Goal: Task Accomplishment & Management: Manage account settings

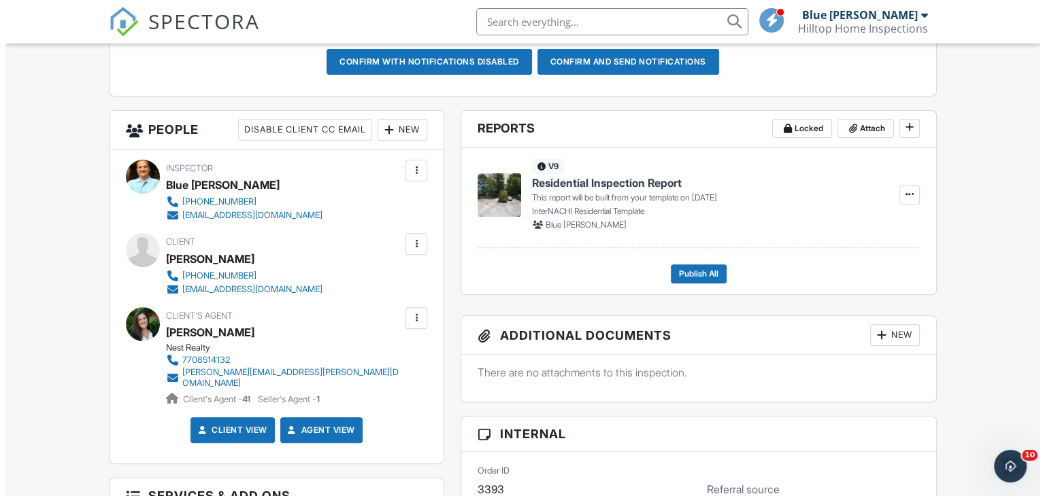
scroll to position [429, 0]
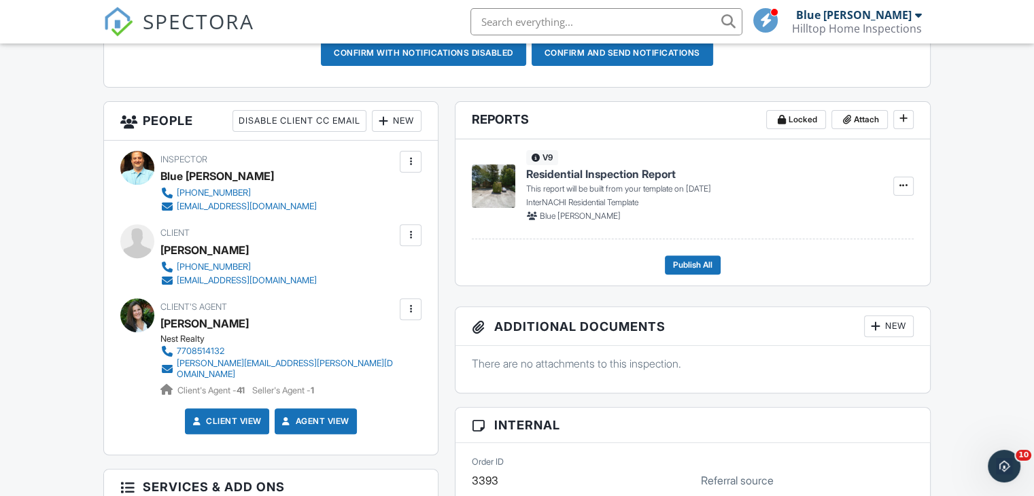
click at [401, 120] on div "New" at bounding box center [397, 121] width 50 height 22
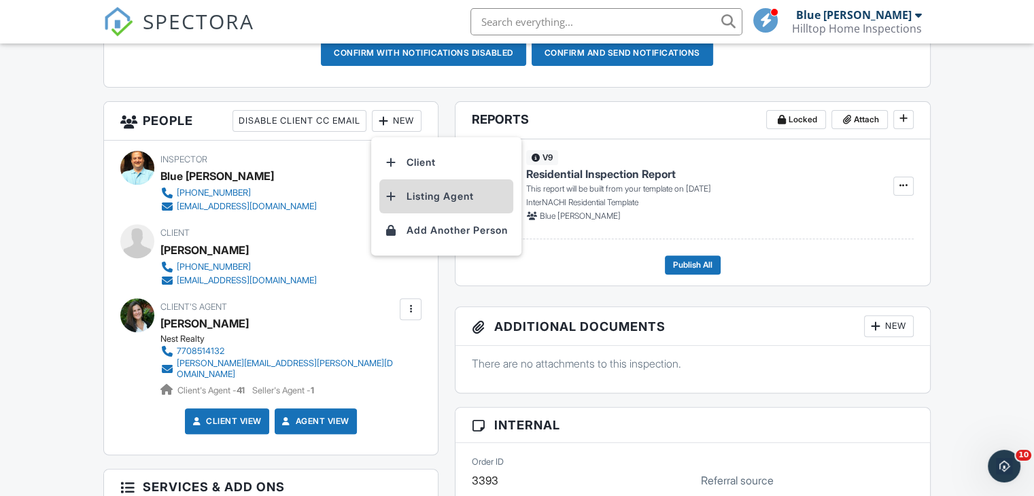
click at [435, 191] on li "Listing Agent" at bounding box center [447, 197] width 134 height 34
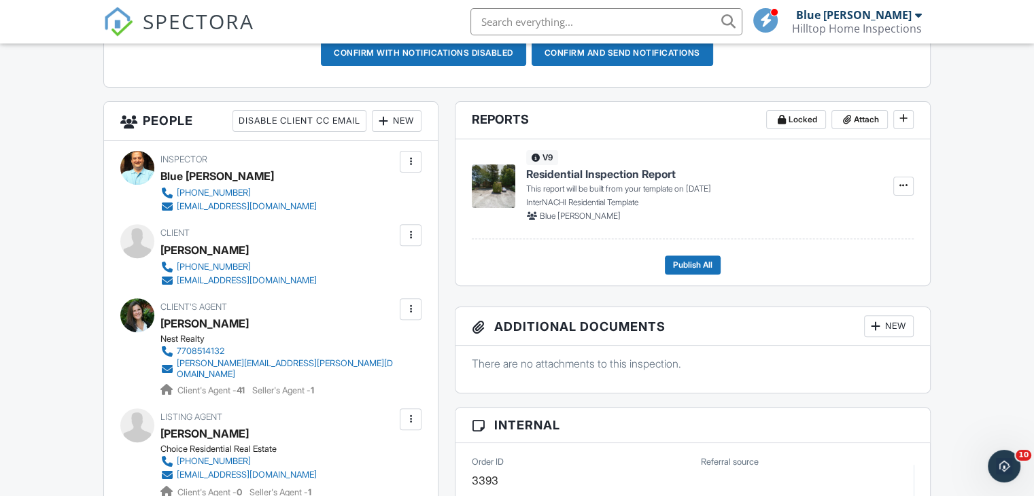
type input "Agent Referral"
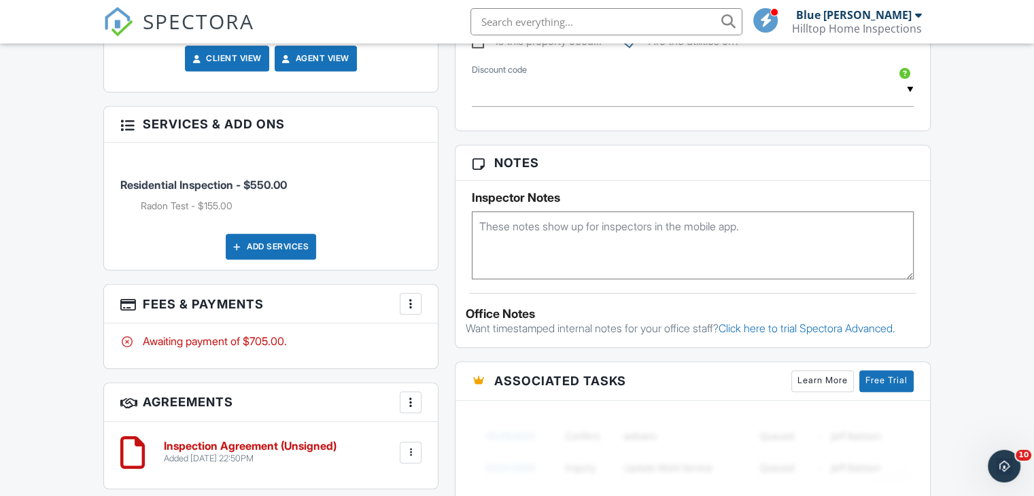
scroll to position [919, 0]
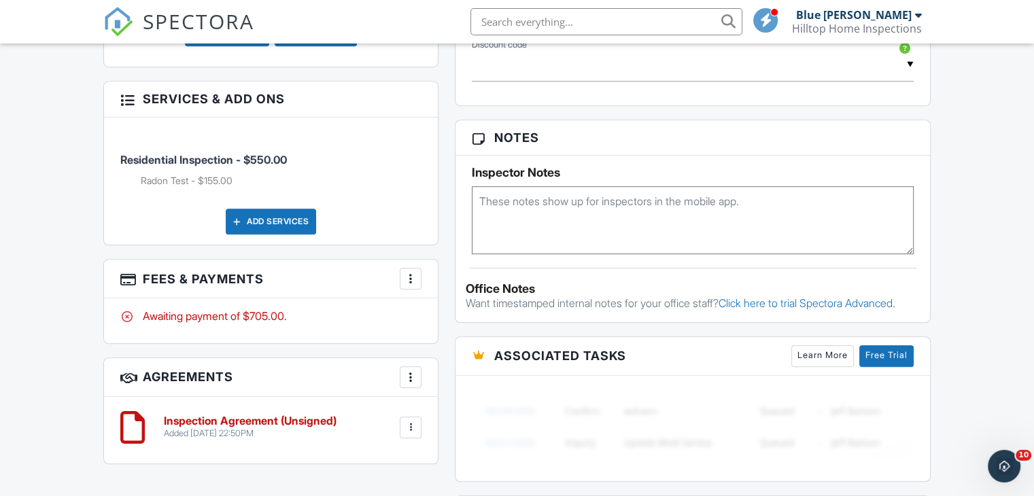
click at [545, 220] on textarea at bounding box center [693, 220] width 442 height 68
type textarea "Radon Too. No [GEOGRAPHIC_DATA]. Existing Vacant Home."
click at [1030, 273] on div "Dashboard Templates Contacts Metrics Automations Advanced Settings Support Cent…" at bounding box center [517, 19] width 1034 height 1789
click at [1009, 284] on div "Dashboard Templates Contacts Metrics Automations Advanced Settings Support Cent…" at bounding box center [517, 19] width 1034 height 1789
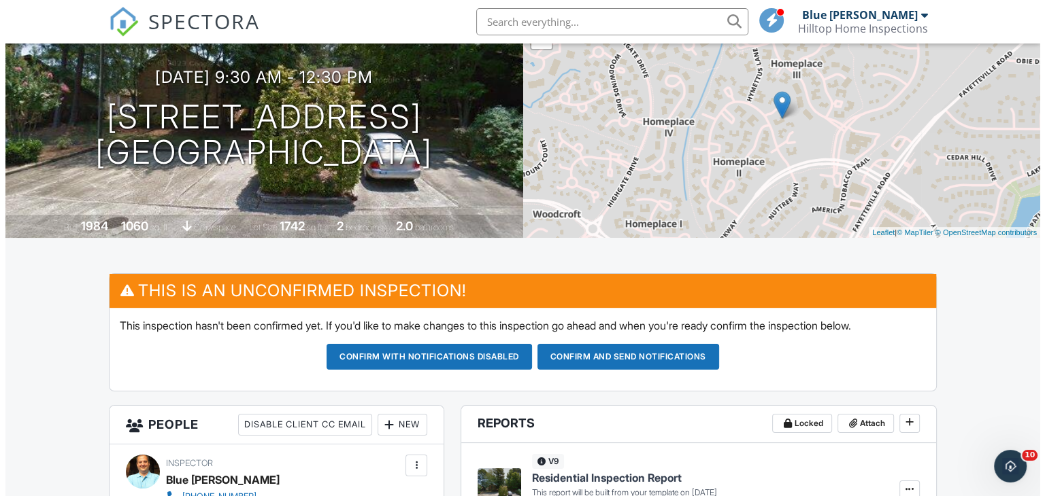
scroll to position [122, 0]
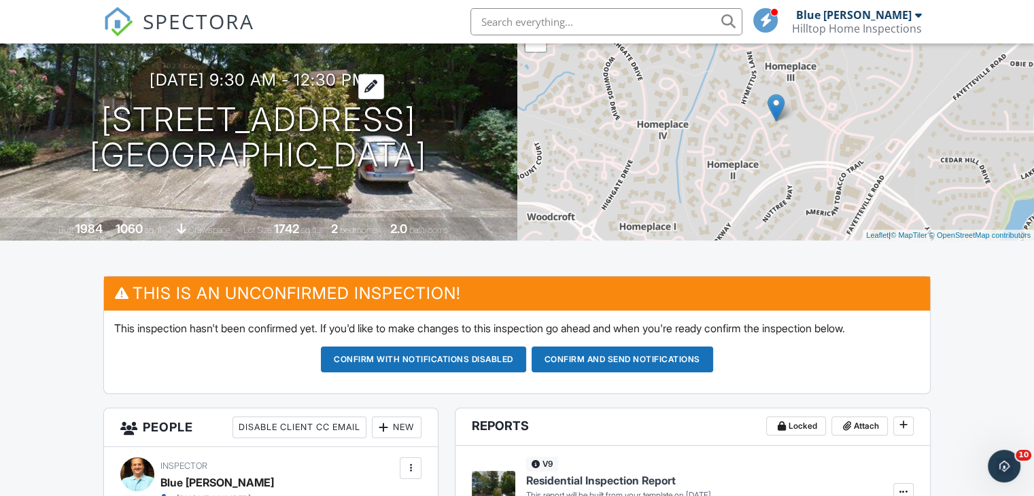
click at [384, 74] on div at bounding box center [371, 86] width 26 height 25
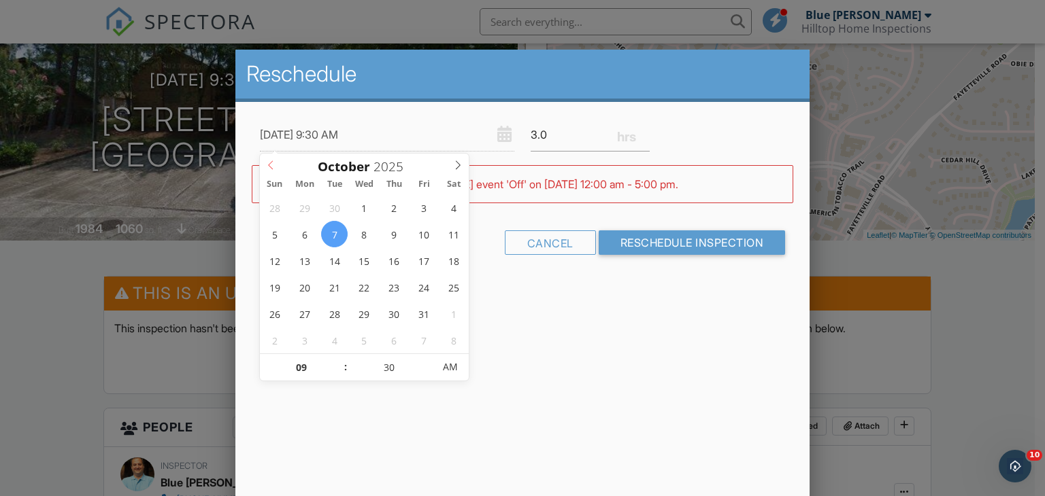
click at [271, 161] on icon at bounding box center [270, 165] width 5 height 9
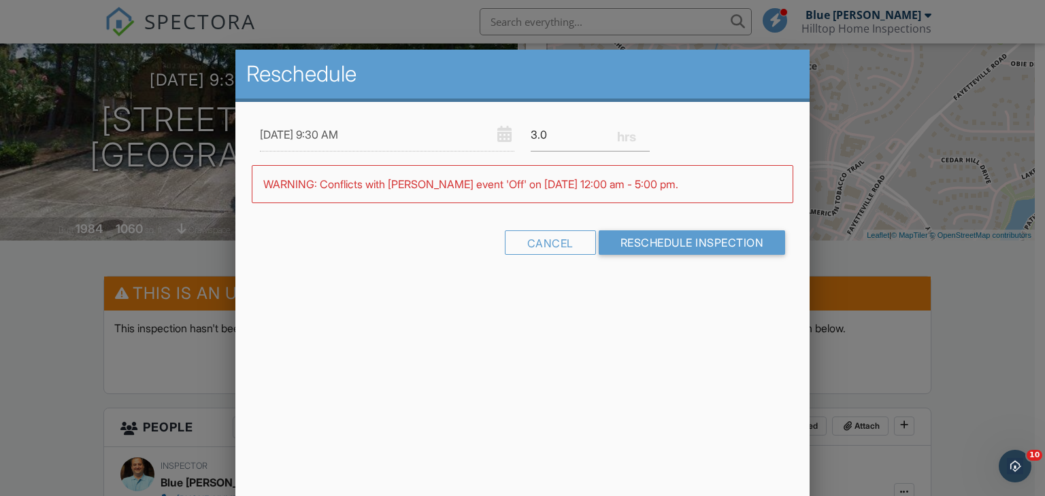
click at [81, 320] on div at bounding box center [522, 242] width 1045 height 621
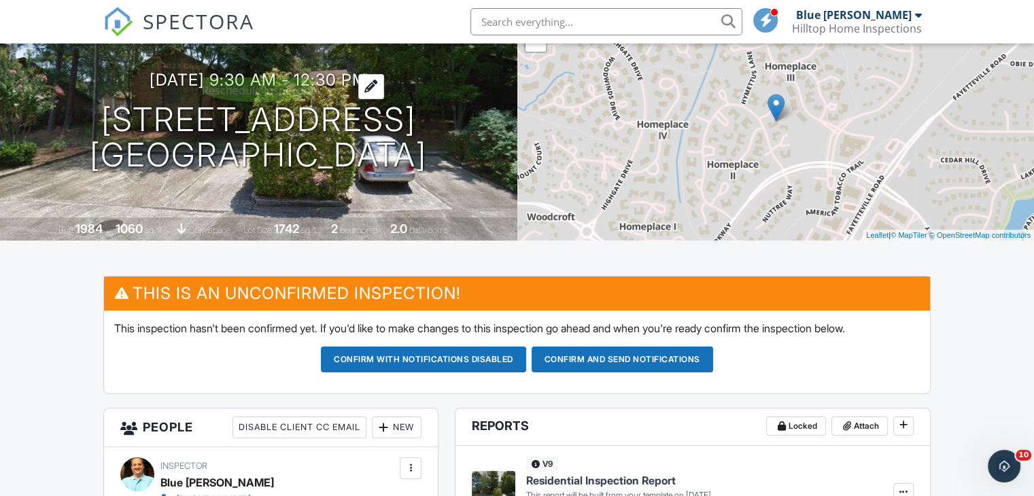
click at [384, 74] on div at bounding box center [371, 86] width 26 height 25
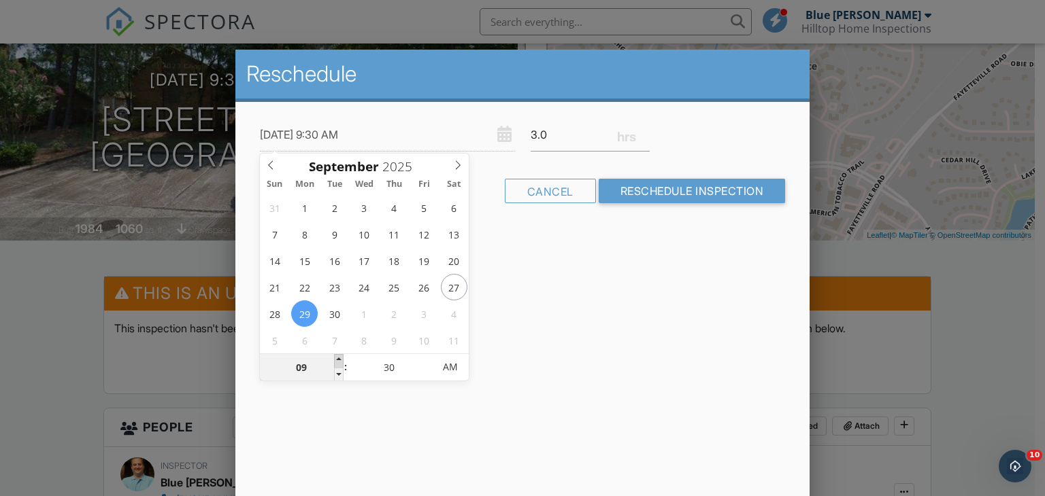
type input "09/29/2025 10:30 AM"
type input "10"
click at [338, 358] on span at bounding box center [339, 361] width 10 height 14
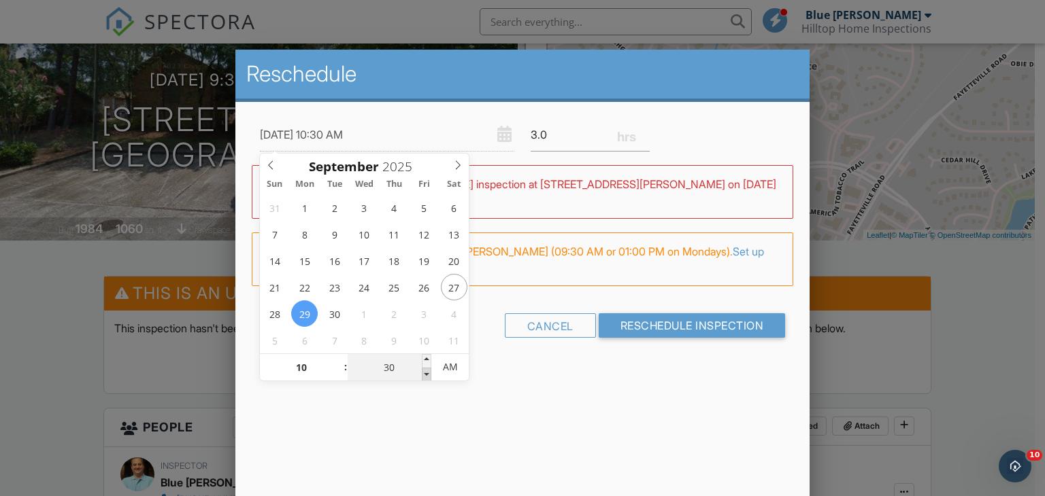
type input "09/29/2025 10:25 AM"
type input "25"
click at [427, 371] on span at bounding box center [427, 375] width 10 height 14
type input "09/29/2025 10:20 AM"
type input "20"
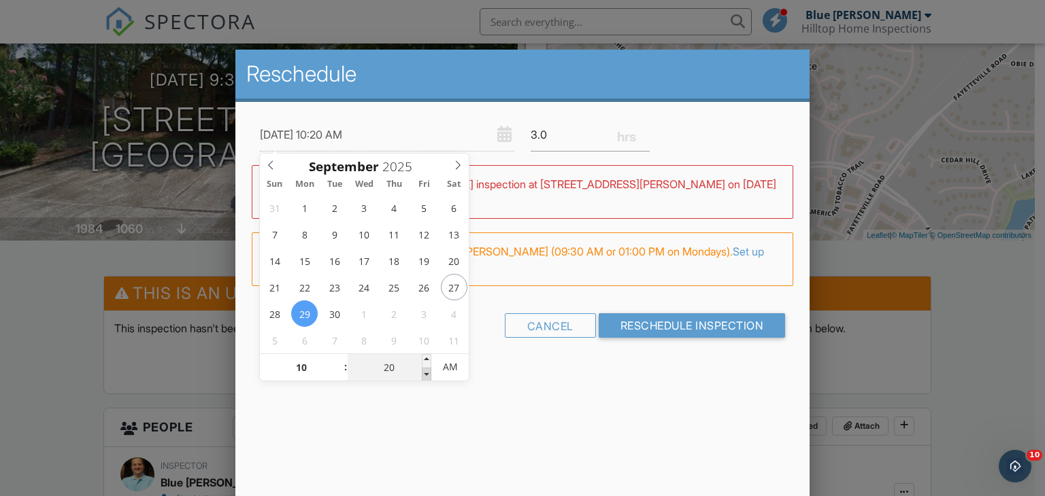
click at [427, 371] on span at bounding box center [427, 375] width 10 height 14
type input "09/29/2025 10:15 AM"
type input "15"
click at [427, 371] on span at bounding box center [427, 375] width 10 height 14
type input "09/29/2025 10:10 AM"
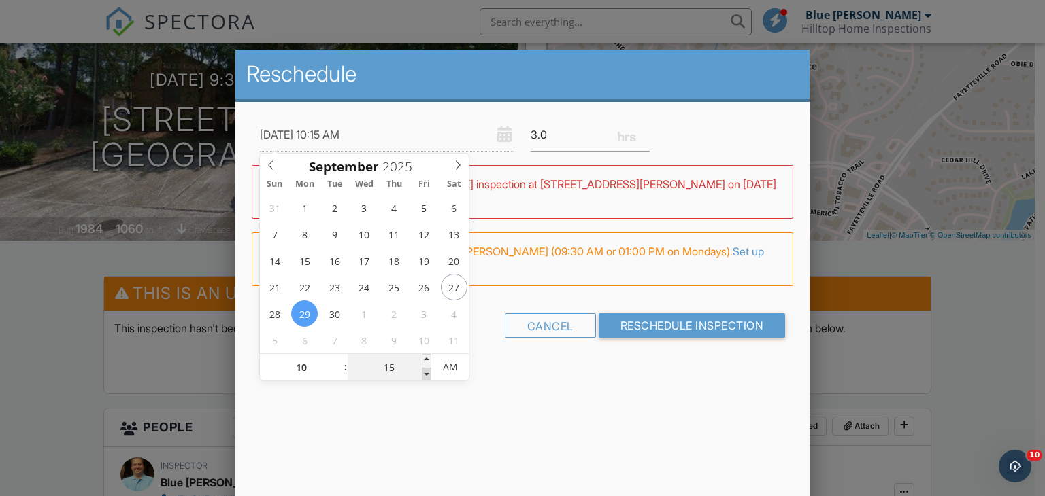
type input "10"
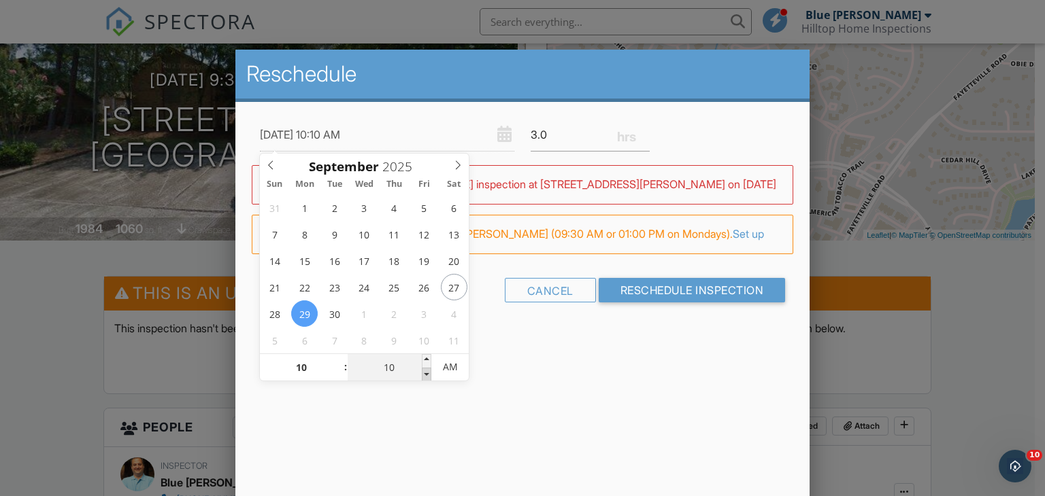
click at [427, 371] on span at bounding box center [427, 375] width 10 height 14
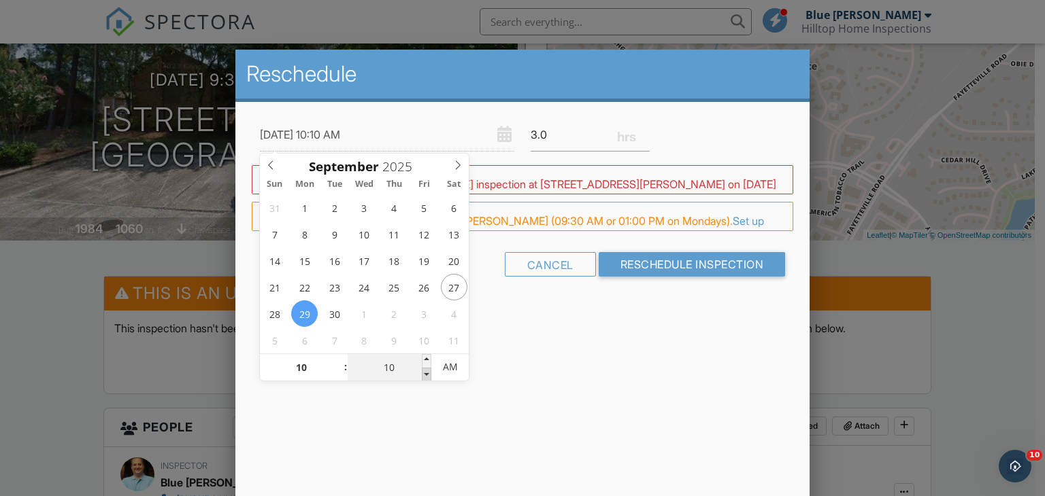
type input "09/29/2025 10:05 AM"
type input "05"
click at [427, 371] on span at bounding box center [427, 375] width 10 height 14
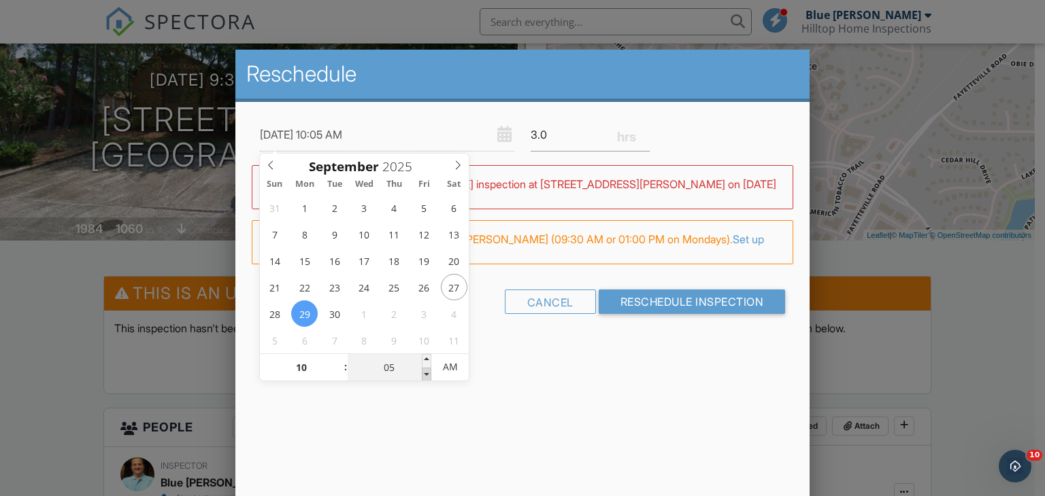
type input "09/29/2025 10:00 AM"
type input "00"
click at [427, 371] on span at bounding box center [427, 375] width 10 height 14
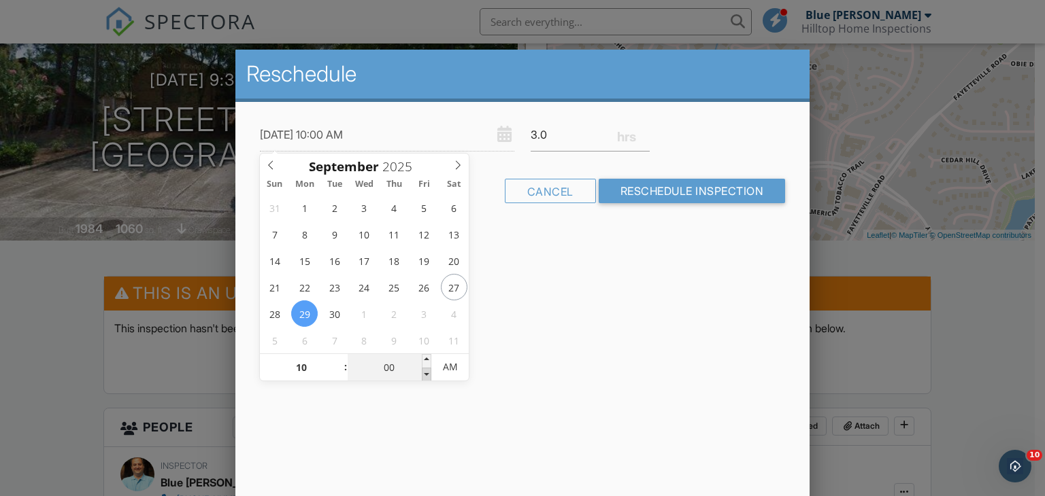
type input "09/29/2025 9:55 AM"
type input "09"
type input "55"
click at [427, 371] on span at bounding box center [427, 375] width 10 height 14
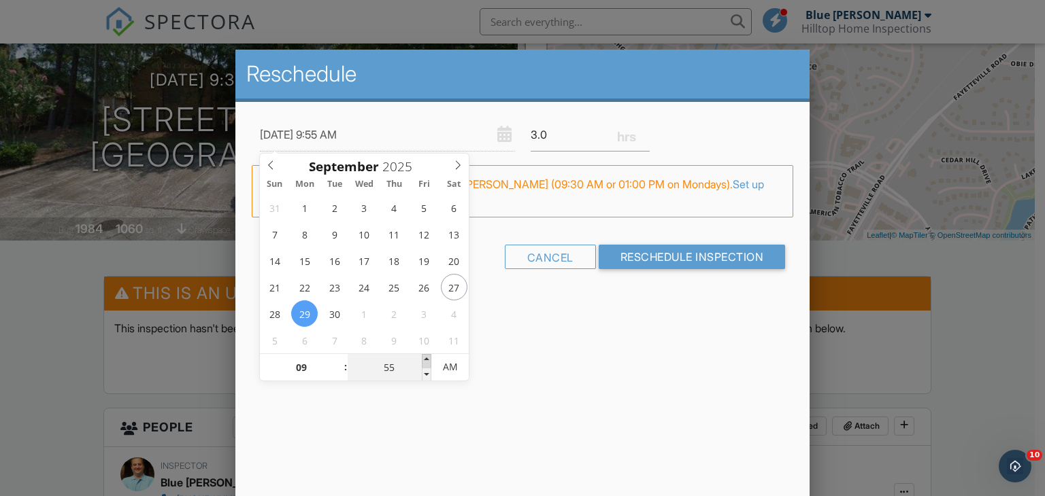
type input "09/29/2025 10:00 AM"
type input "10"
type input "00"
click at [427, 359] on span at bounding box center [427, 361] width 10 height 14
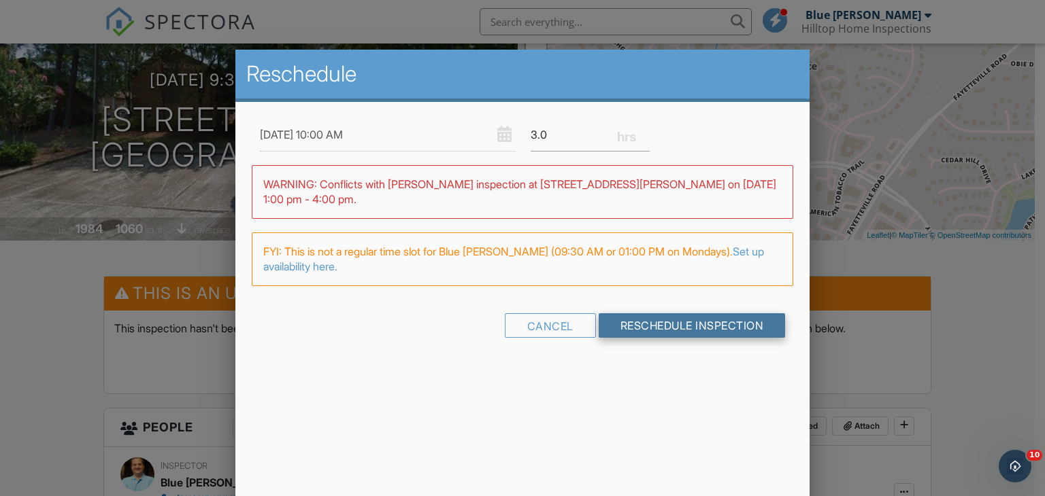
click at [667, 319] on input "Reschedule Inspection" at bounding box center [692, 326] width 187 height 24
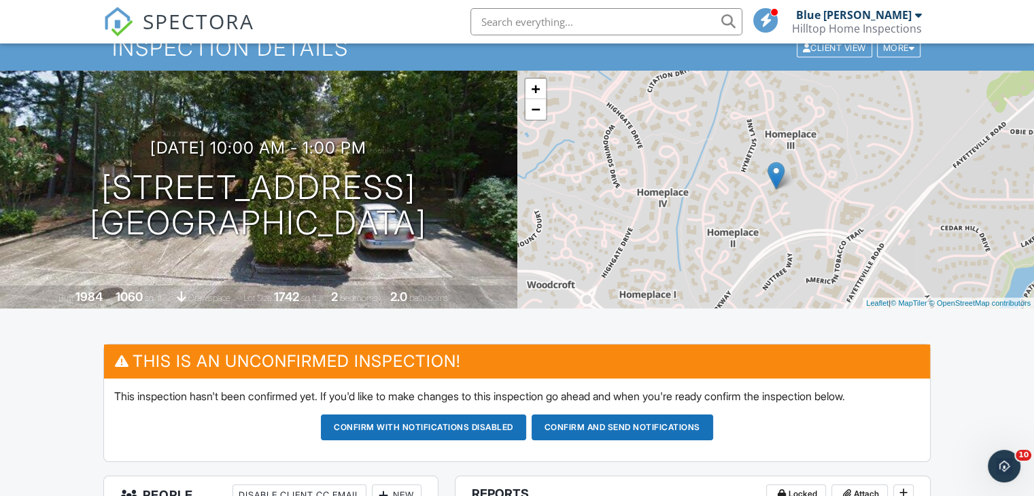
scroll to position [82, 0]
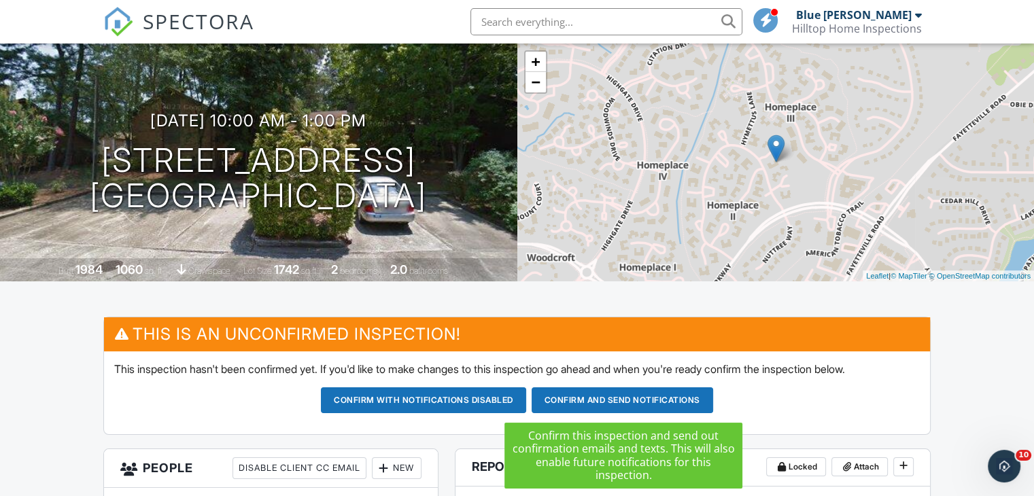
click at [607, 398] on button "Confirm and send notifications" at bounding box center [623, 401] width 182 height 26
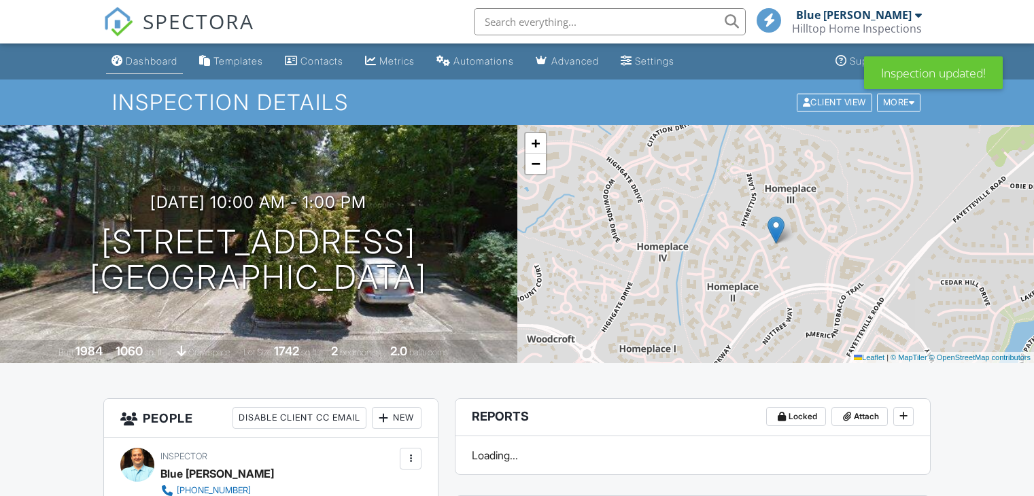
click at [158, 63] on div "Dashboard" at bounding box center [152, 61] width 52 height 12
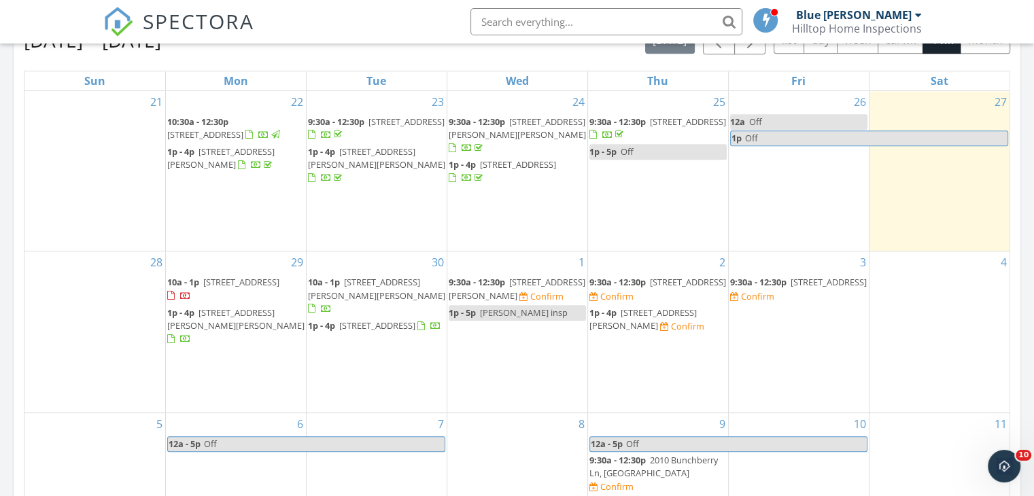
scroll to position [626, 0]
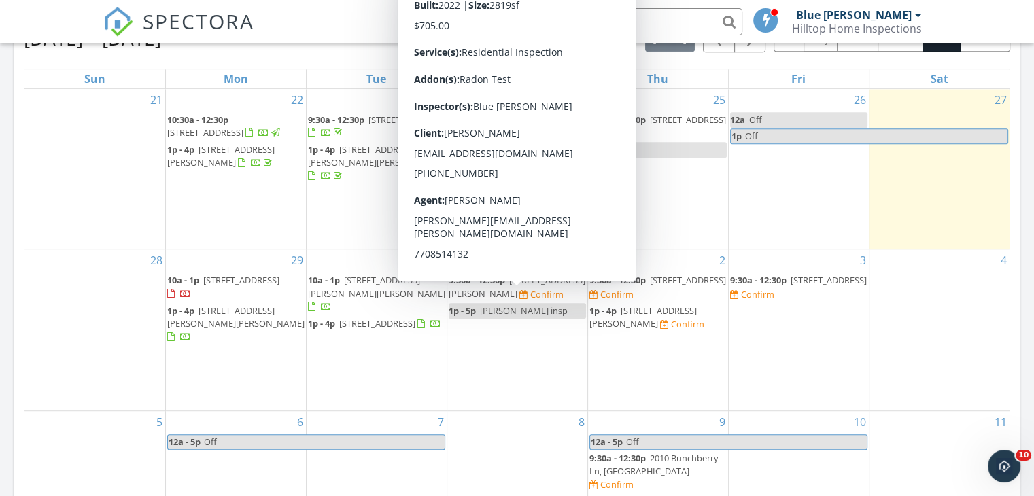
click at [528, 299] on span "2101 Latham Oaks Ave, Wake Forest 27587" at bounding box center [517, 286] width 137 height 25
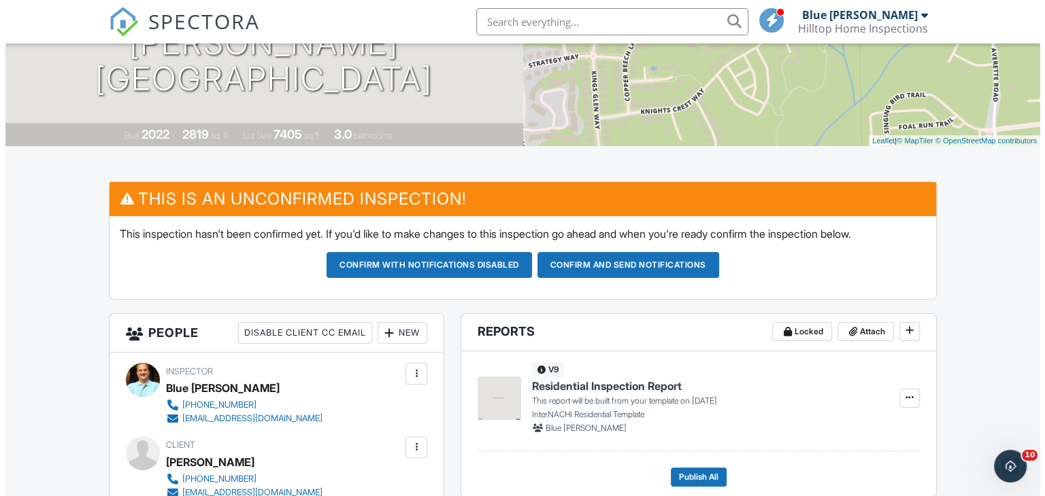
scroll to position [218, 0]
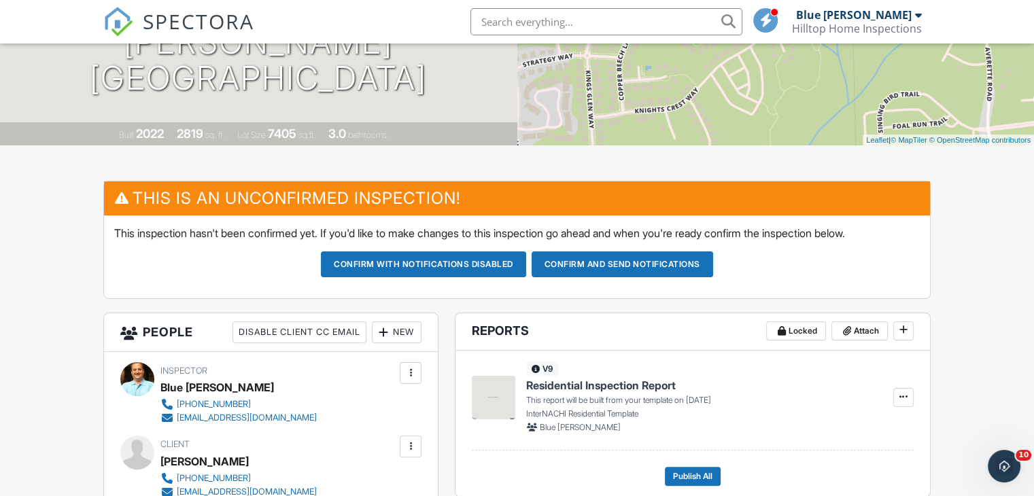
click at [404, 335] on div "New" at bounding box center [397, 333] width 50 height 22
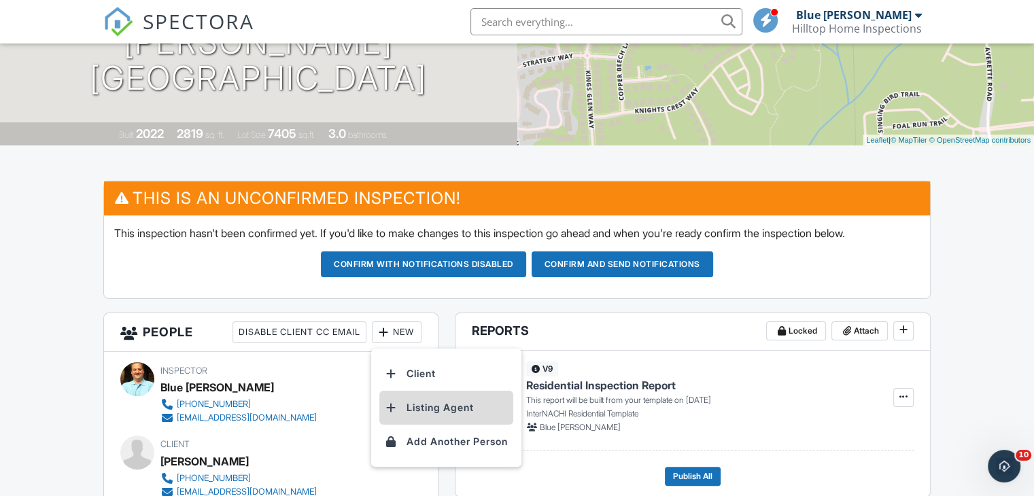
click at [422, 405] on li "Listing Agent" at bounding box center [447, 408] width 134 height 34
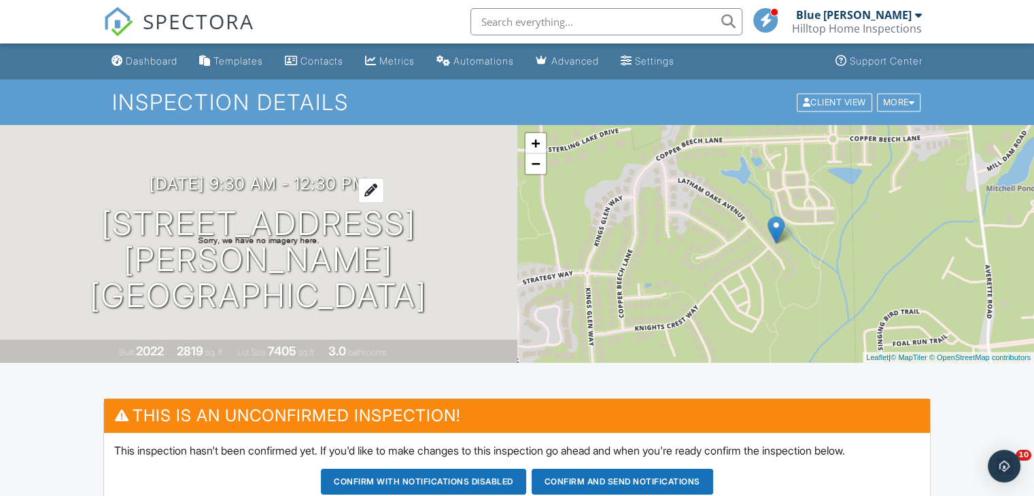
click at [384, 203] on div at bounding box center [371, 190] width 26 height 25
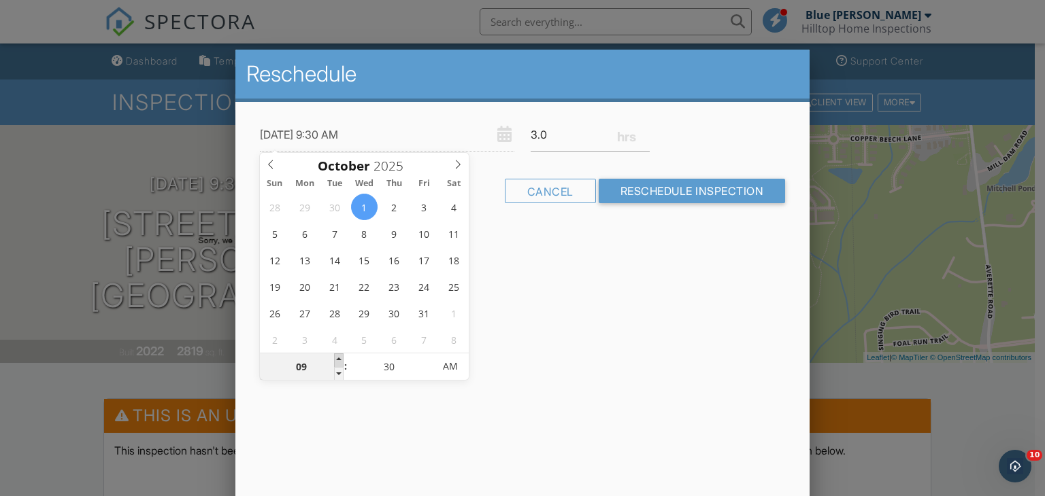
type input "10/01/2025 10:30 AM"
type input "10"
click at [337, 356] on span at bounding box center [339, 361] width 10 height 14
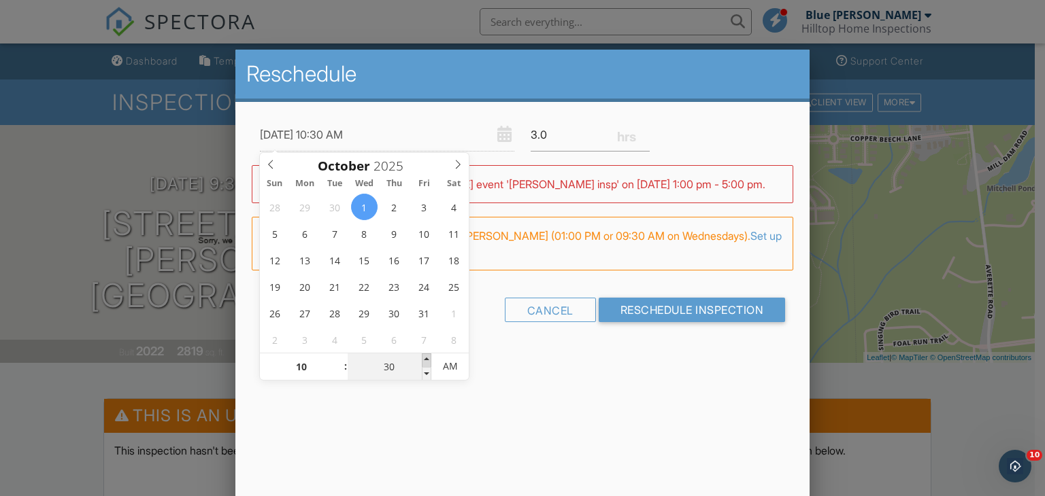
type input "10/01/2025 10:35 AM"
type input "35"
click at [427, 356] on span at bounding box center [427, 361] width 10 height 14
type input "10/01/2025 10:40 AM"
type input "40"
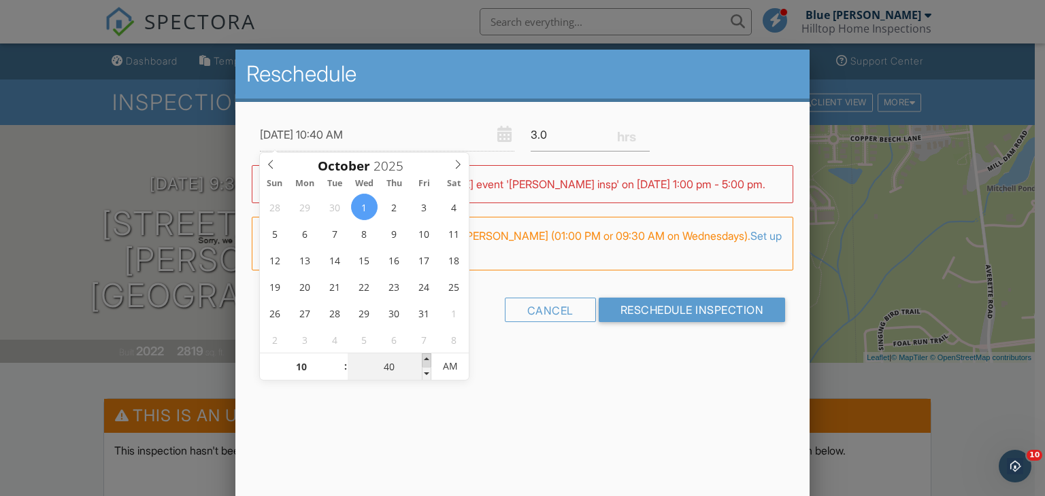
click at [427, 356] on span at bounding box center [427, 361] width 10 height 14
type input "10/01/2025 10:45 AM"
type input "45"
click at [427, 356] on span at bounding box center [427, 361] width 10 height 14
type input "10/01/2025 10:50 AM"
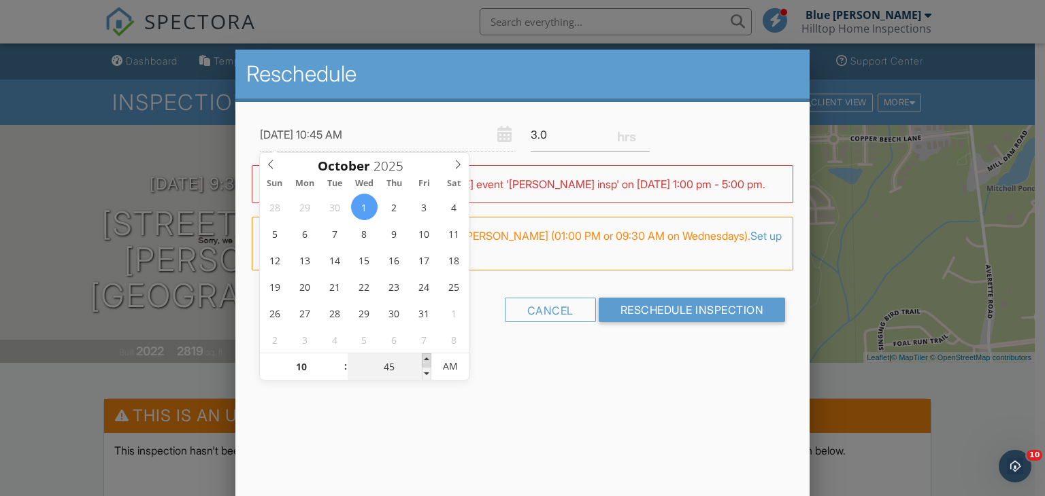
type input "50"
click at [427, 356] on span at bounding box center [427, 361] width 10 height 14
type input "10/01/2025 10:55 AM"
type input "55"
click at [427, 356] on span at bounding box center [427, 361] width 10 height 14
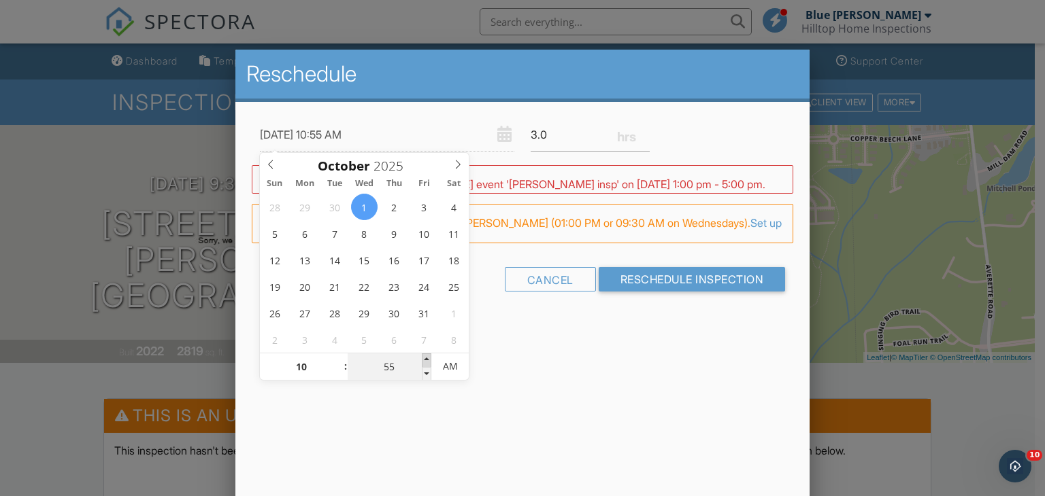
type input "10/01/2025 11:00 AM"
type input "11"
type input "00"
click at [427, 356] on span at bounding box center [427, 361] width 10 height 14
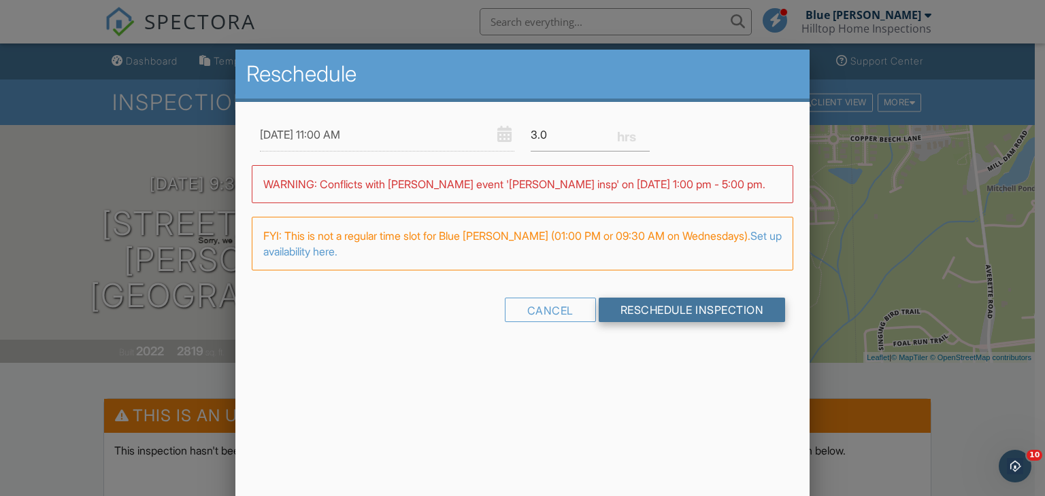
click at [662, 311] on input "Reschedule Inspection" at bounding box center [692, 310] width 187 height 24
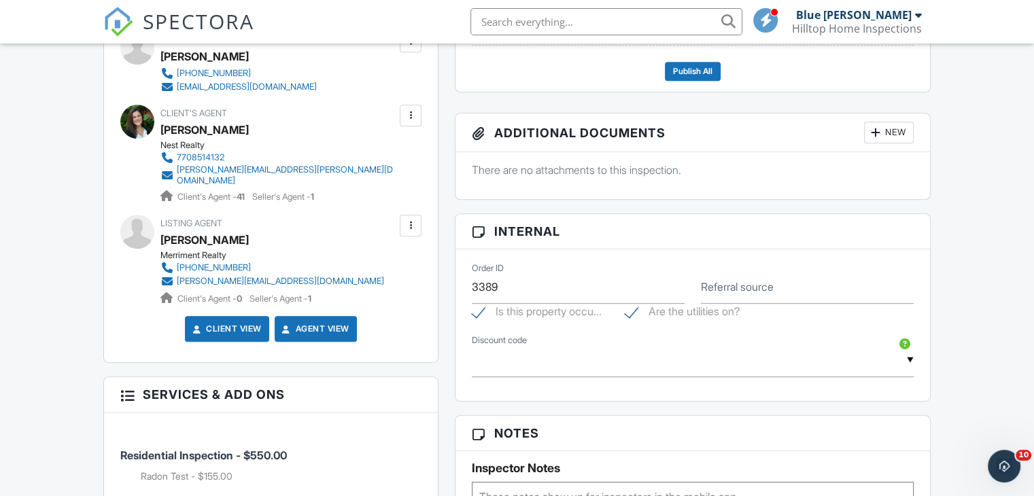
scroll to position [653, 0]
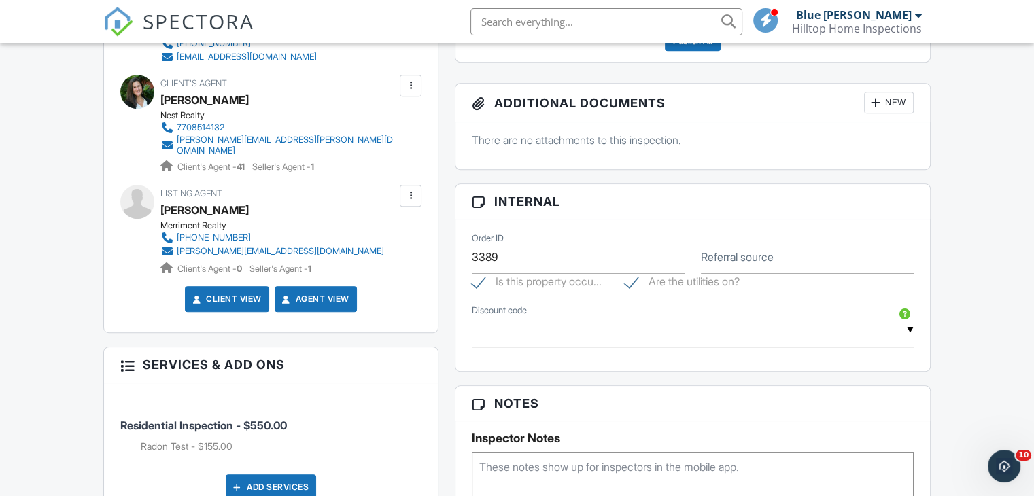
click at [715, 253] on label "Referral source" at bounding box center [737, 257] width 73 height 15
click at [715, 253] on input "Referral source" at bounding box center [807, 257] width 213 height 33
type input "Agent Referral"
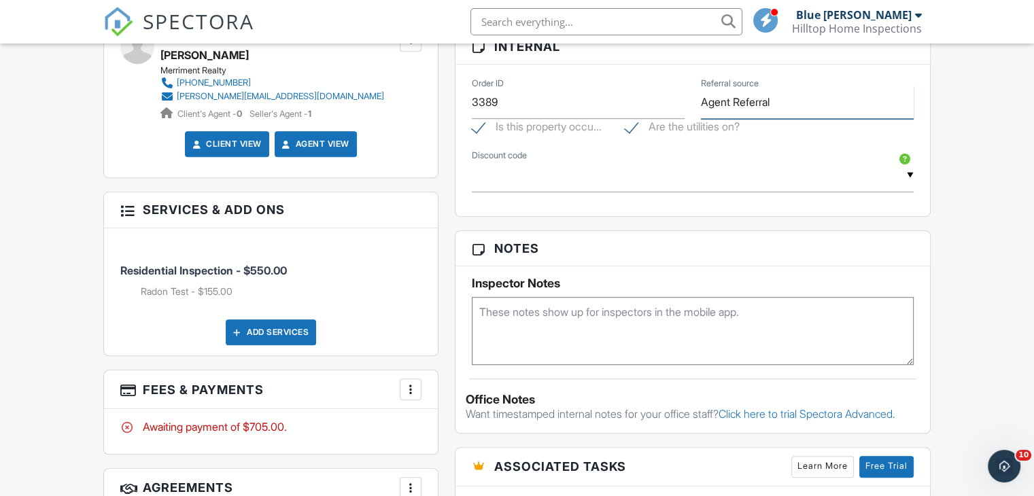
scroll to position [806, 0]
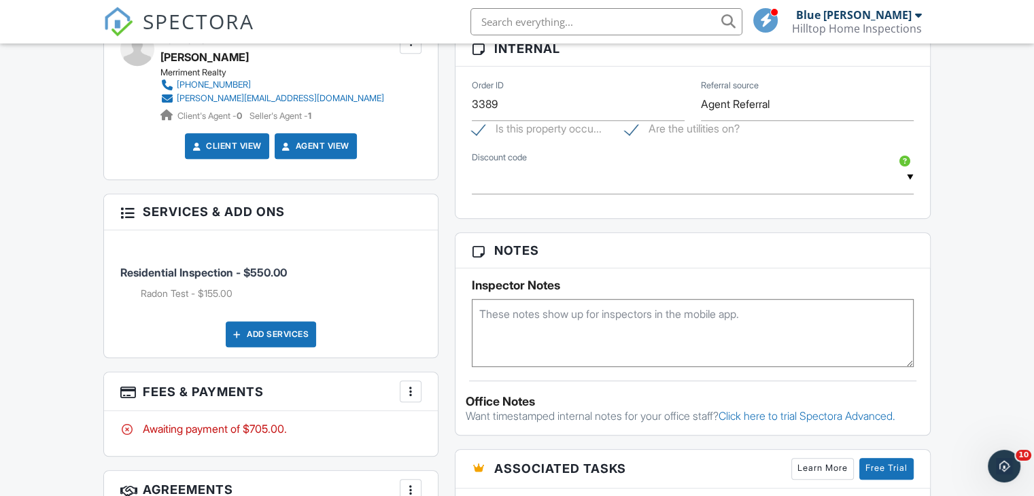
click at [569, 346] on textarea at bounding box center [693, 333] width 442 height 68
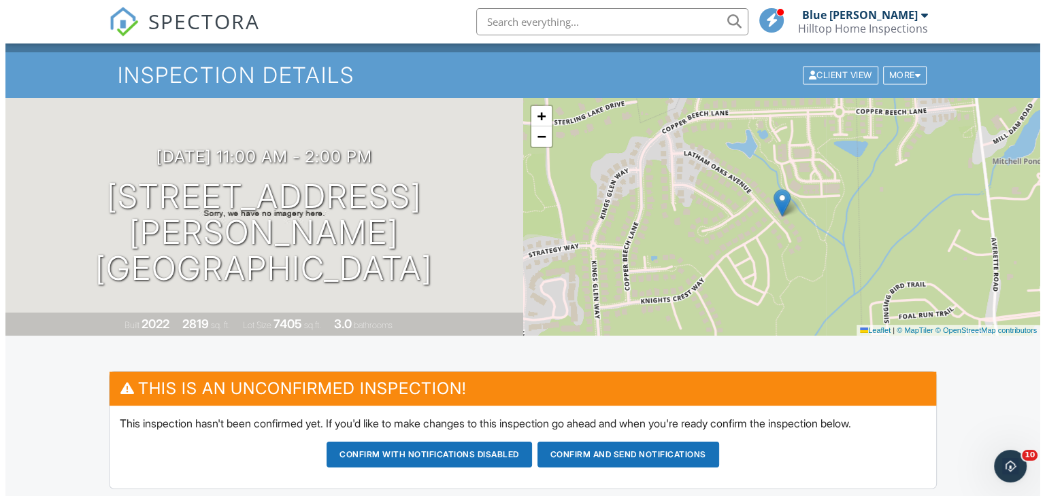
scroll to position [31, 0]
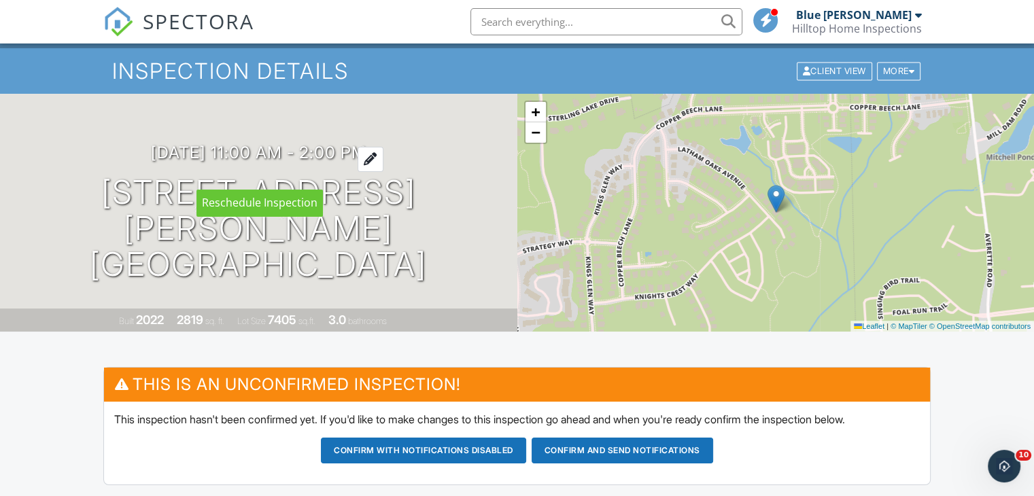
type textarea "Radon Too. No Pest. Existing Vacant Home."
click at [384, 172] on div at bounding box center [371, 159] width 26 height 25
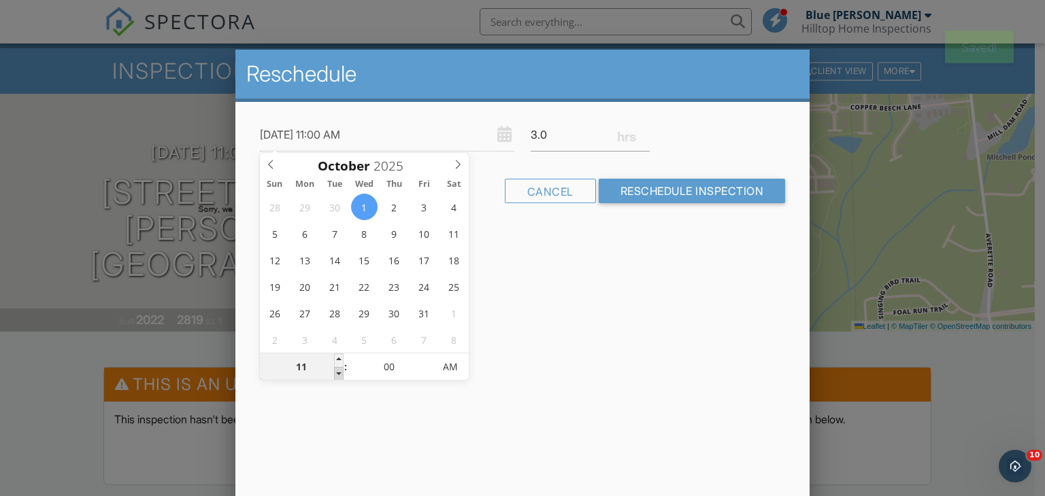
click at [340, 373] on span at bounding box center [339, 374] width 10 height 14
type input "10/01/2025 10:00 AM"
type input "10"
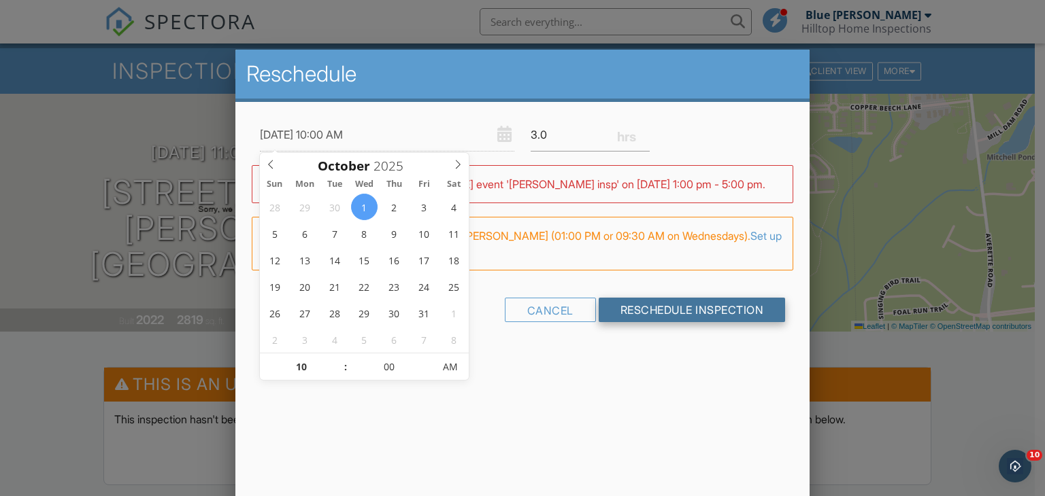
click at [658, 305] on input "Reschedule Inspection" at bounding box center [692, 310] width 187 height 24
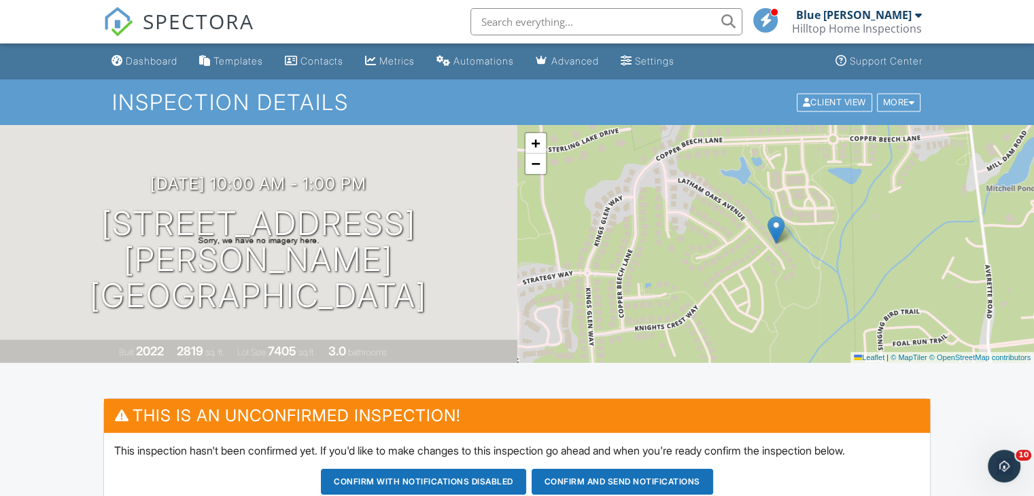
click at [603, 479] on button "Confirm and send notifications" at bounding box center [623, 482] width 182 height 26
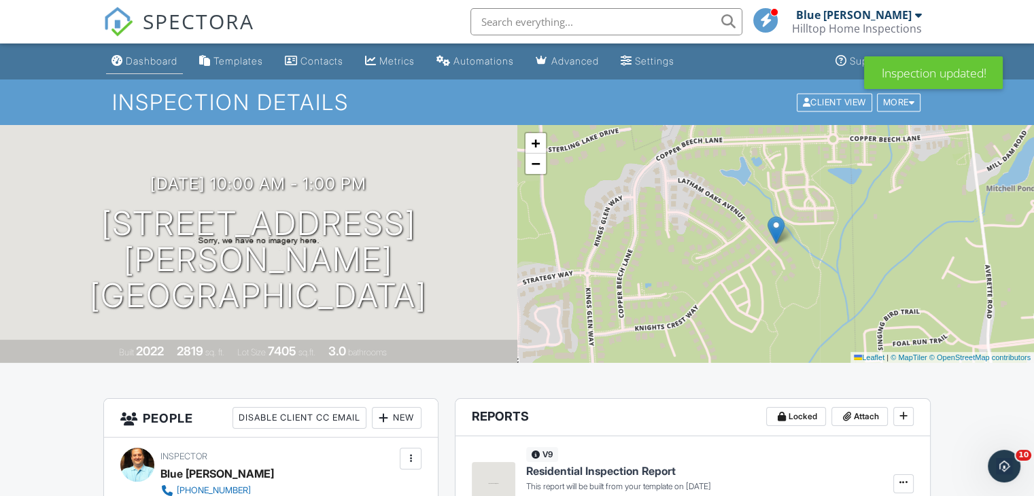
click at [162, 65] on div "Dashboard" at bounding box center [152, 61] width 52 height 12
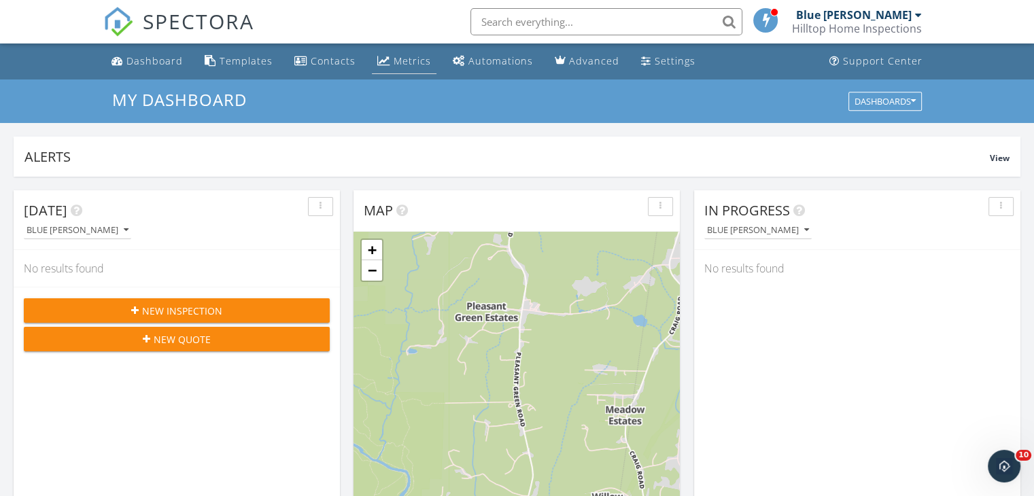
click at [408, 61] on div "Metrics" at bounding box center [412, 60] width 37 height 13
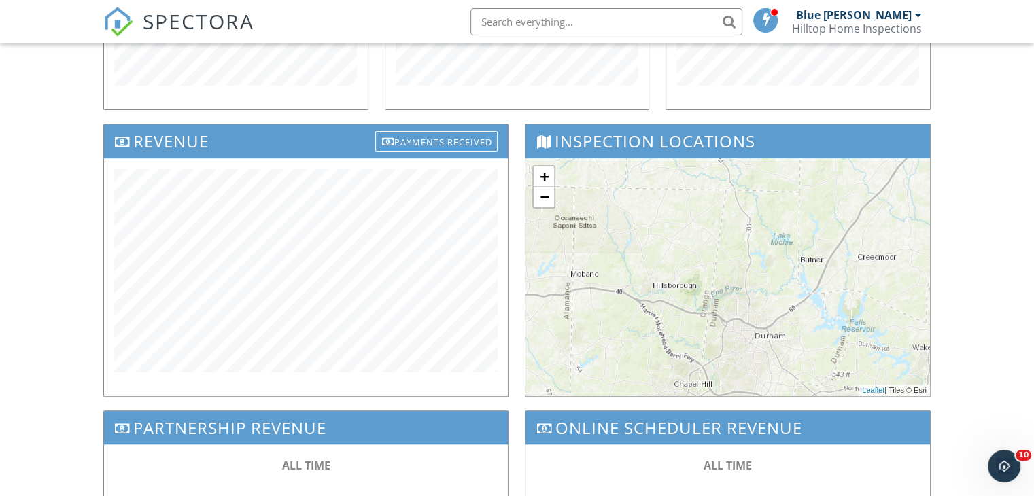
scroll to position [388, 0]
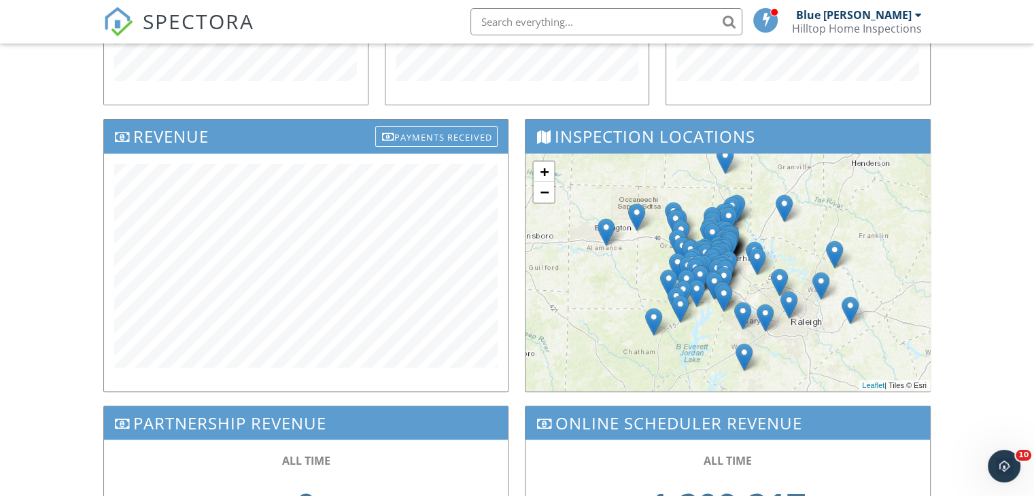
click at [964, 184] on div "Dashboard Templates Contacts Metrics Automations Advanced Settings Support Cent…" at bounding box center [517, 156] width 1034 height 1002
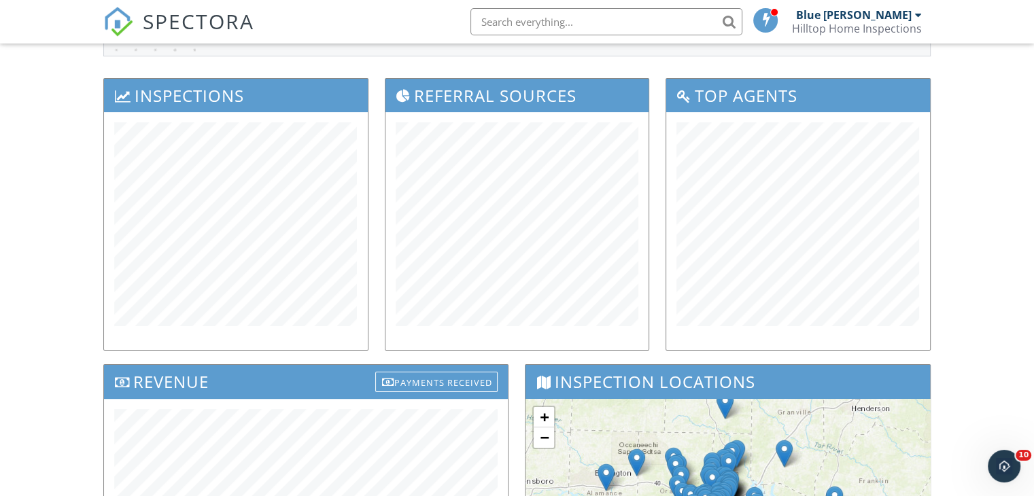
scroll to position [0, 0]
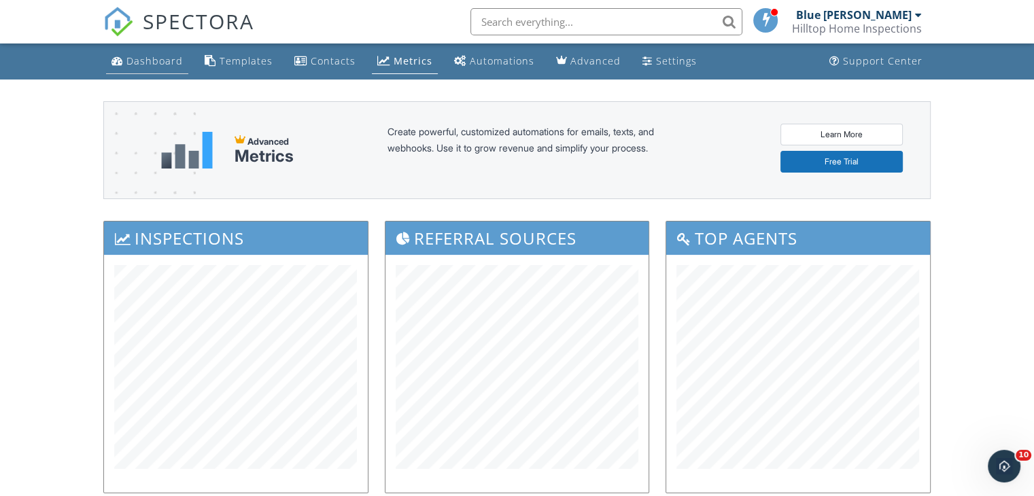
click at [151, 55] on div "Dashboard" at bounding box center [155, 60] width 56 height 13
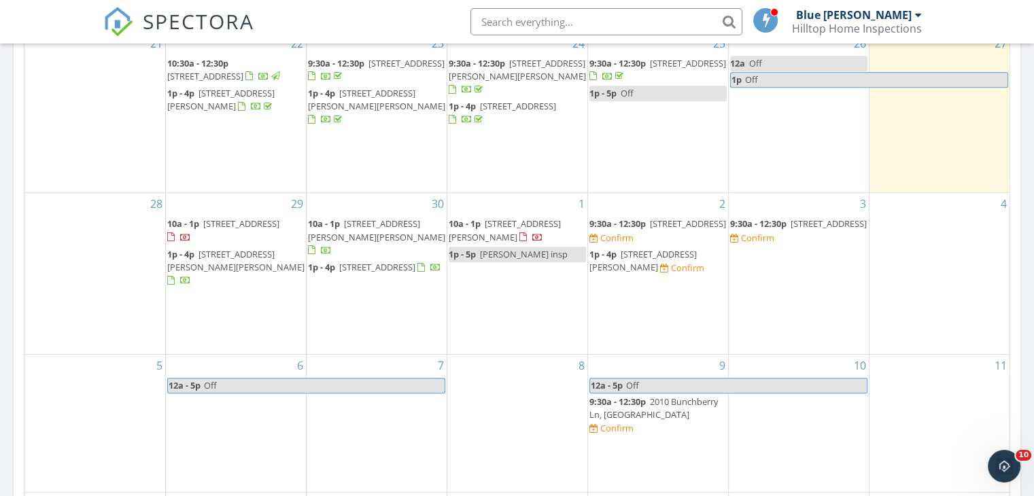
scroll to position [707, 0]
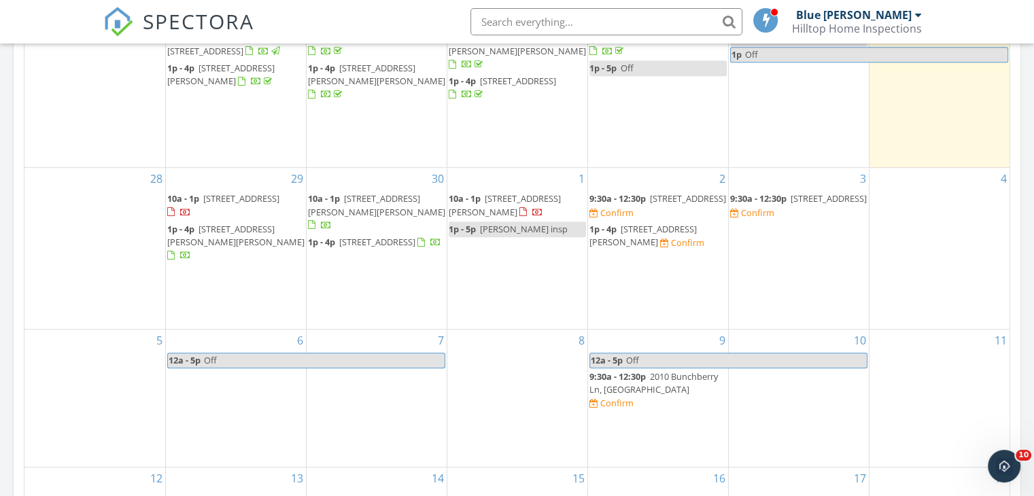
click at [650, 205] on span "817 Bent Creek Rd, Bahama 27503" at bounding box center [688, 198] width 76 height 12
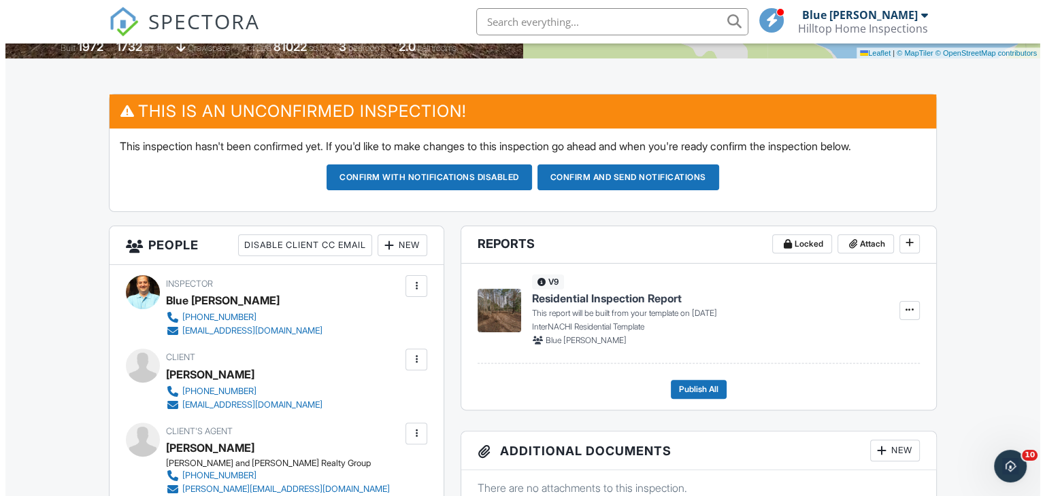
scroll to position [326, 0]
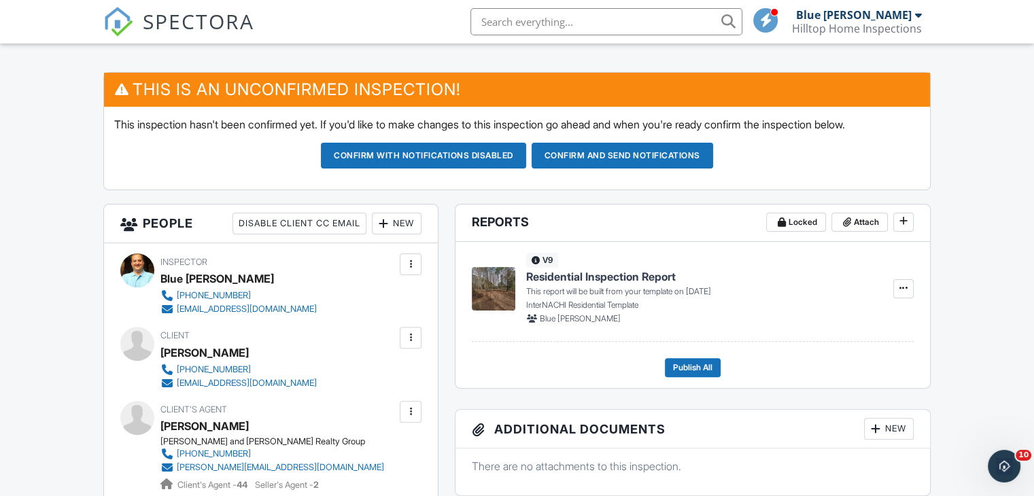
click at [392, 227] on div "New" at bounding box center [397, 224] width 50 height 22
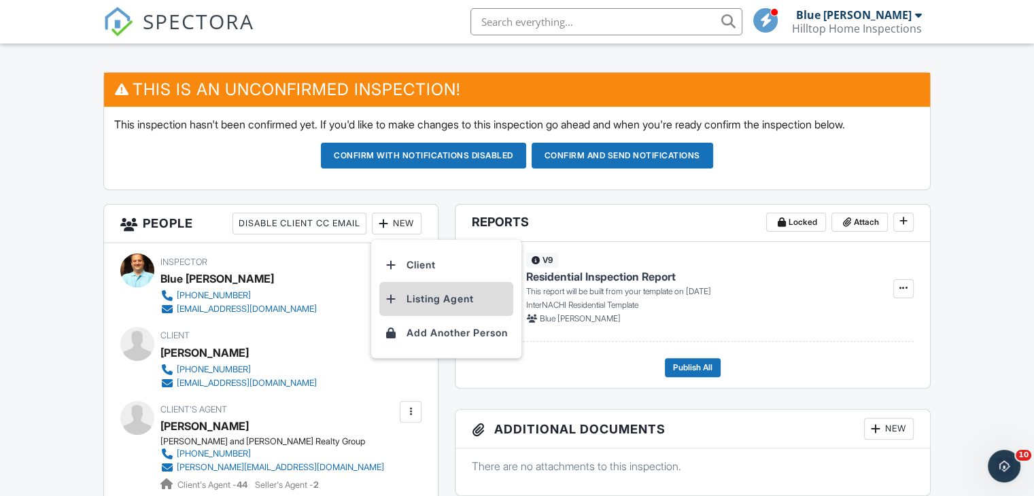
click at [428, 297] on li "Listing Agent" at bounding box center [447, 299] width 134 height 34
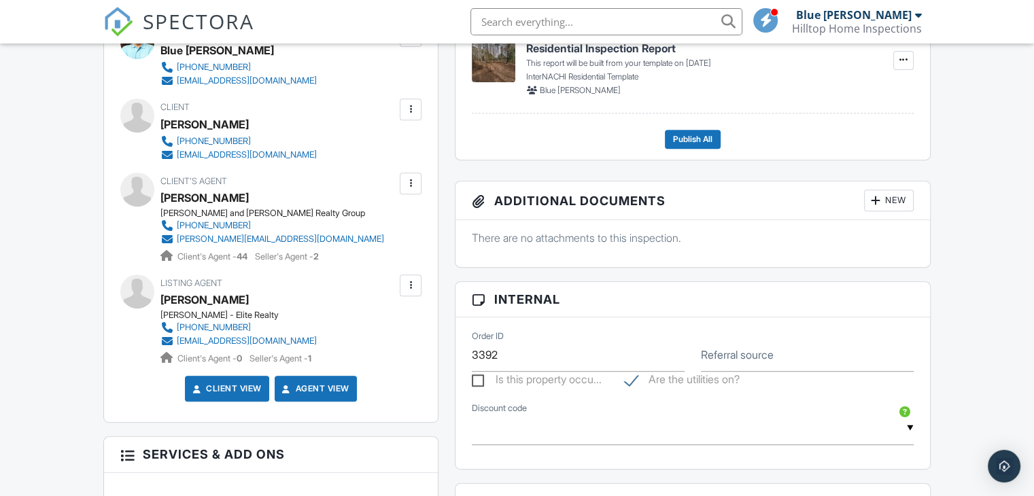
click at [735, 352] on label "Referral source" at bounding box center [737, 355] width 73 height 15
click at [735, 352] on input "Referral source" at bounding box center [807, 355] width 213 height 33
type input "Agent Referral"
click at [952, 314] on div "Dashboard Templates Contacts Metrics Automations Advanced Settings Support Cent…" at bounding box center [517, 383] width 1034 height 1789
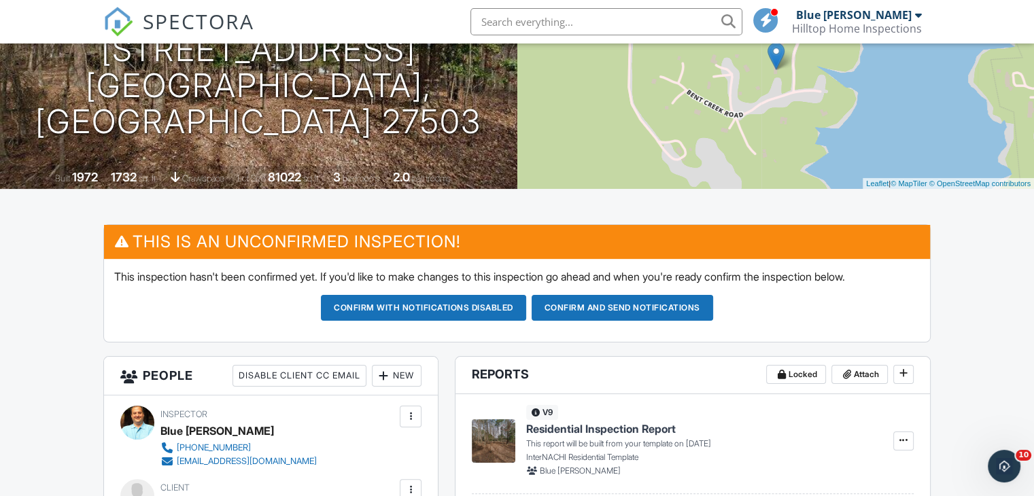
scroll to position [147, 0]
